Goal: Task Accomplishment & Management: Manage account settings

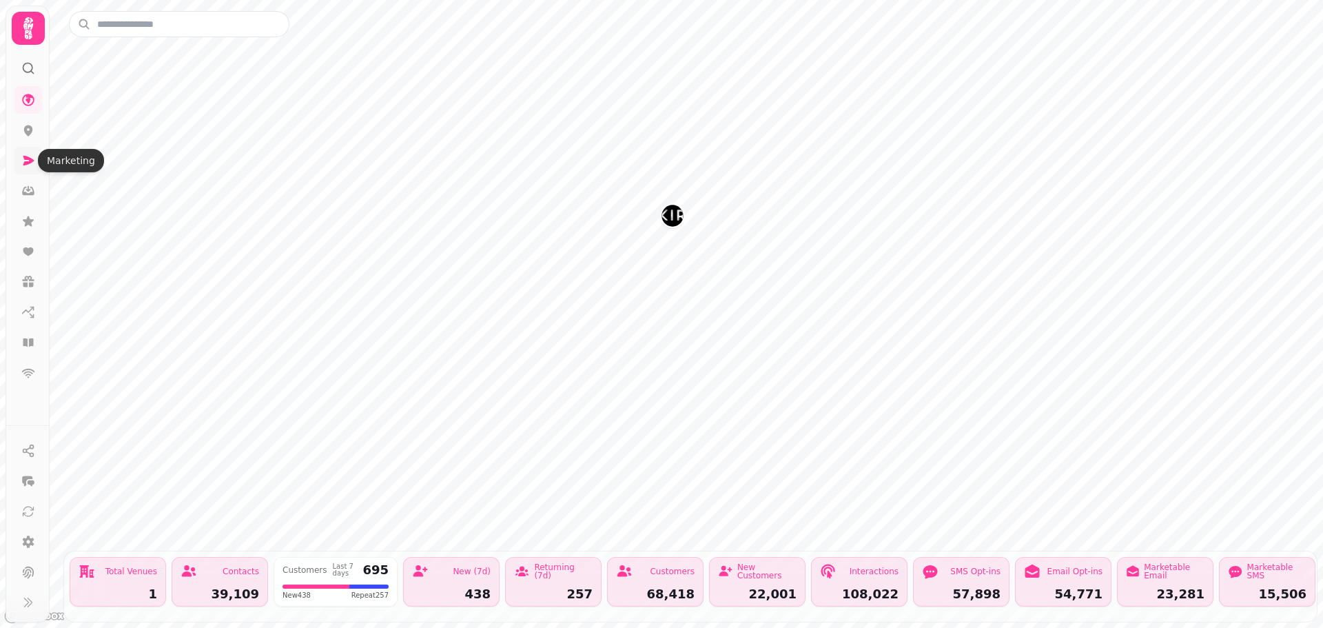
click at [32, 160] on icon at bounding box center [28, 161] width 11 height 10
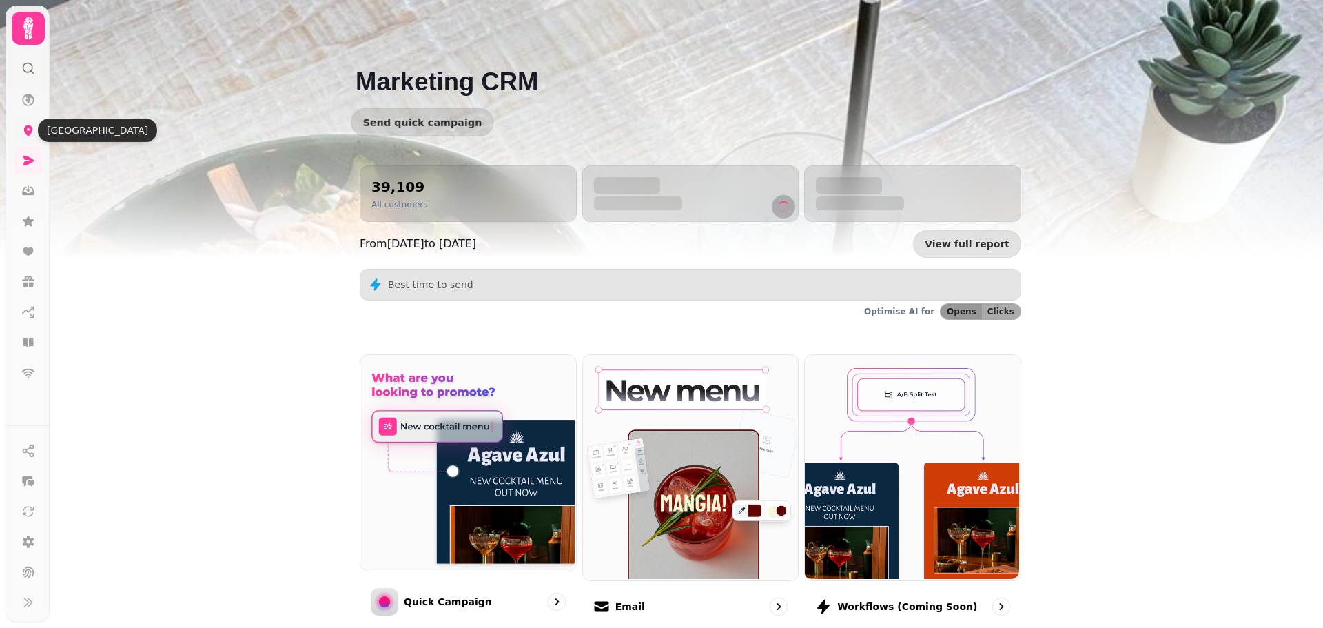
click at [31, 135] on icon at bounding box center [28, 130] width 14 height 14
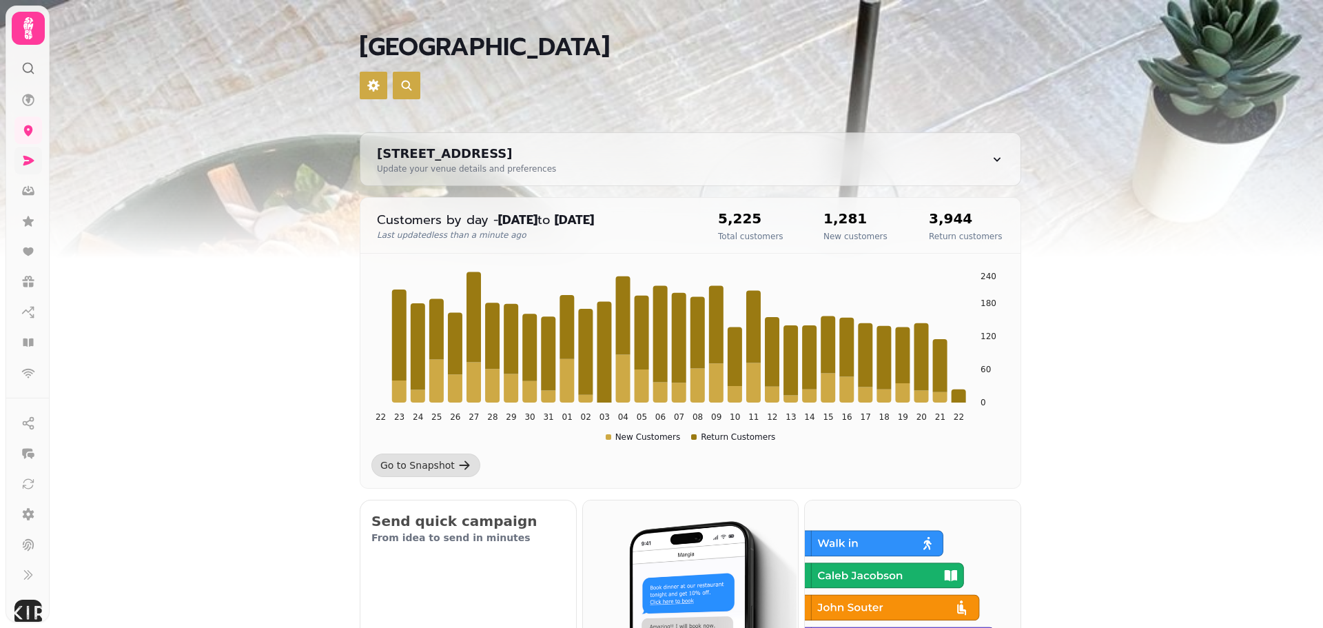
click at [17, 156] on link at bounding box center [28, 161] width 28 height 28
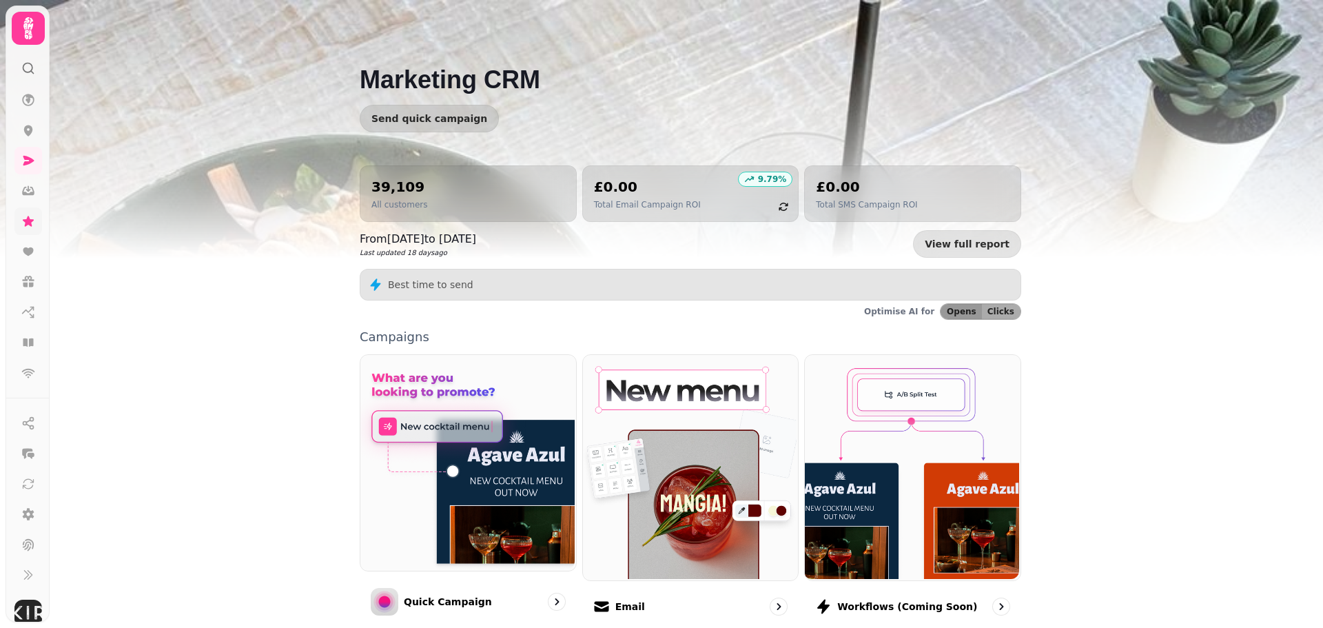
click at [23, 223] on icon at bounding box center [28, 221] width 14 height 14
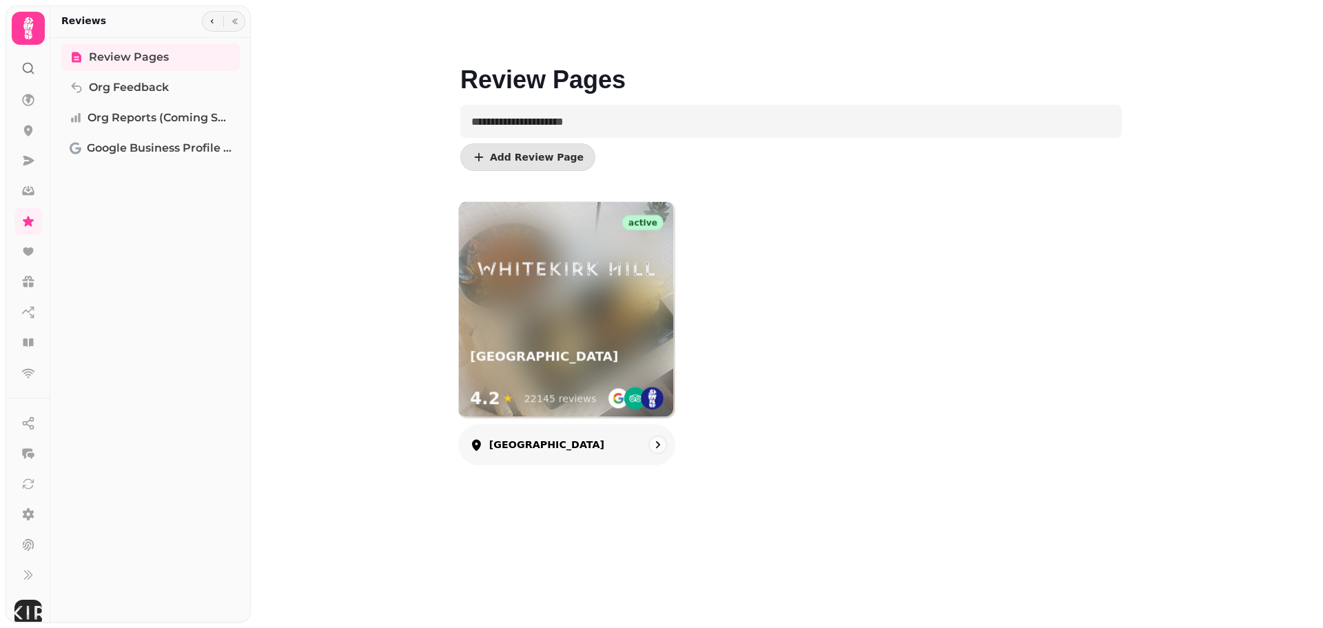
click at [567, 376] on div "[GEOGRAPHIC_DATA]" at bounding box center [567, 366] width 194 height 37
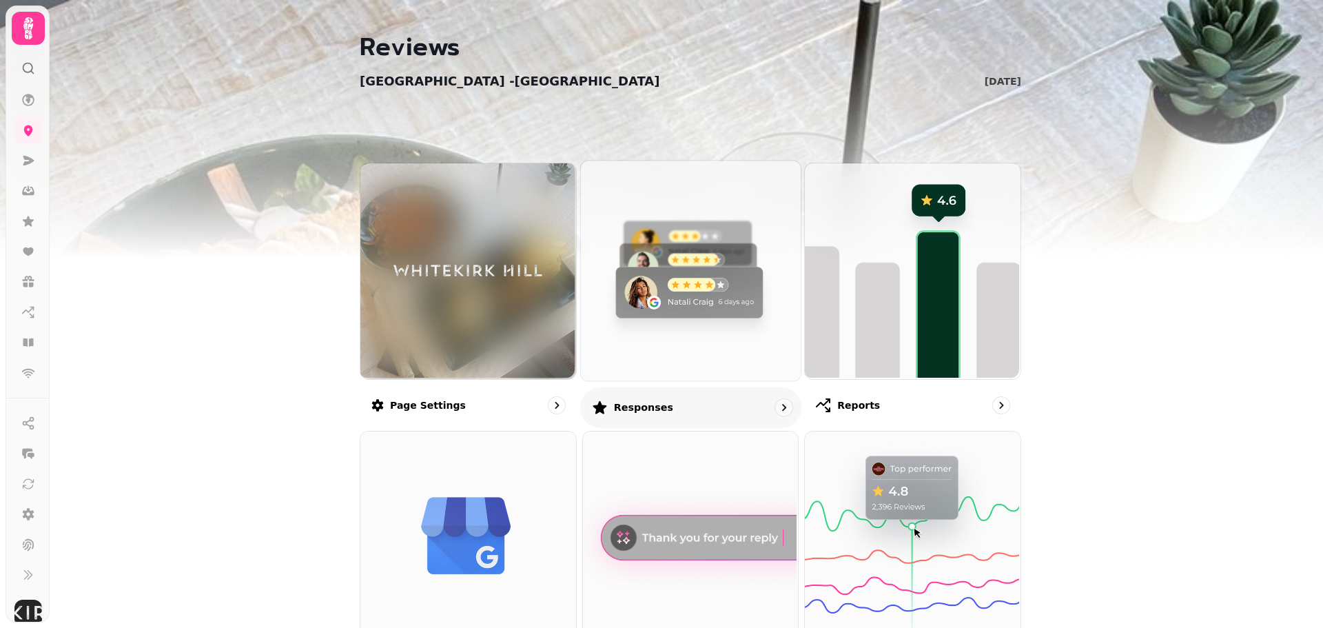
click at [676, 305] on img at bounding box center [689, 269] width 220 height 220
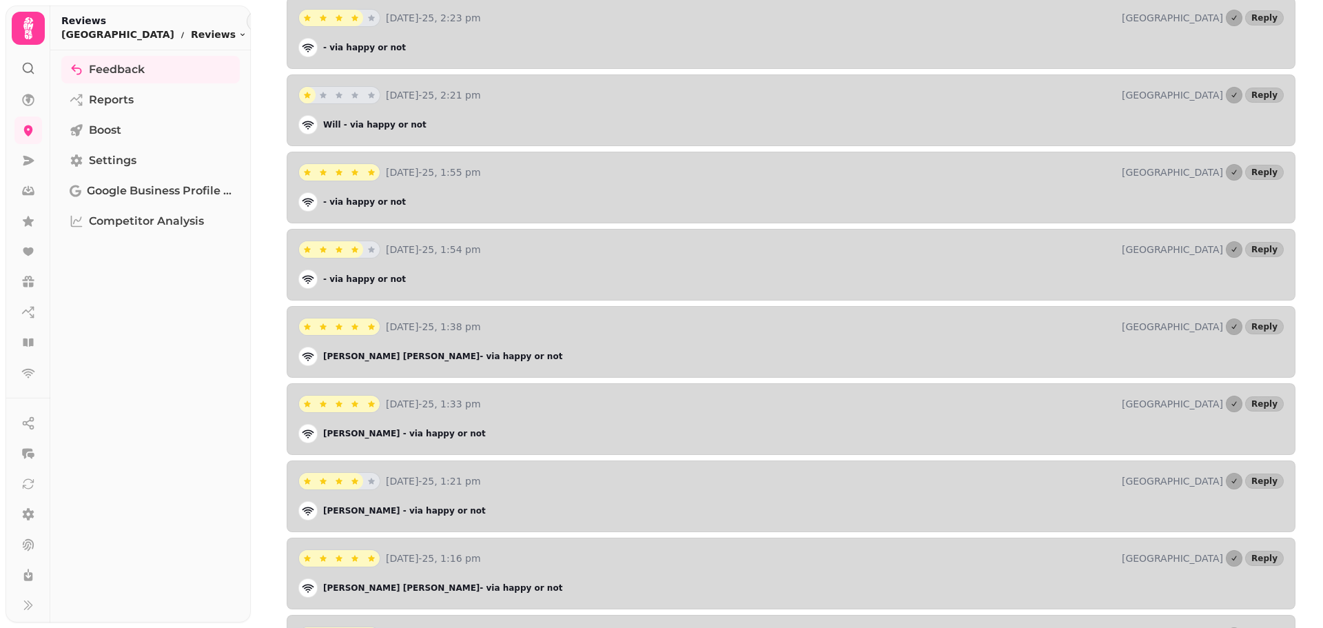
scroll to position [6301, 0]
